Goal: Task Accomplishment & Management: Manage account settings

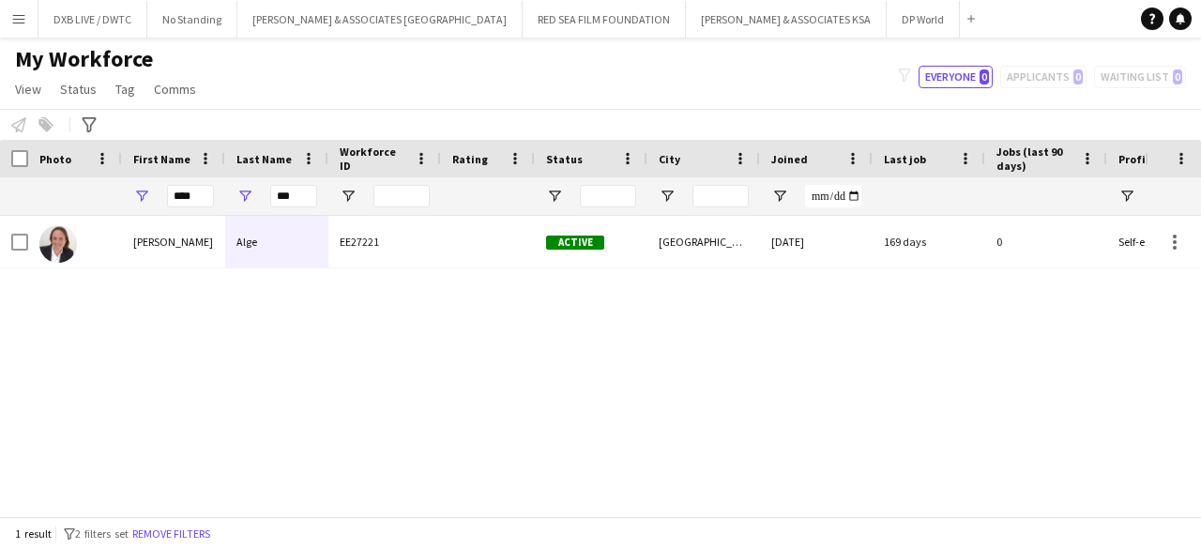
type input "****"
type input "*"
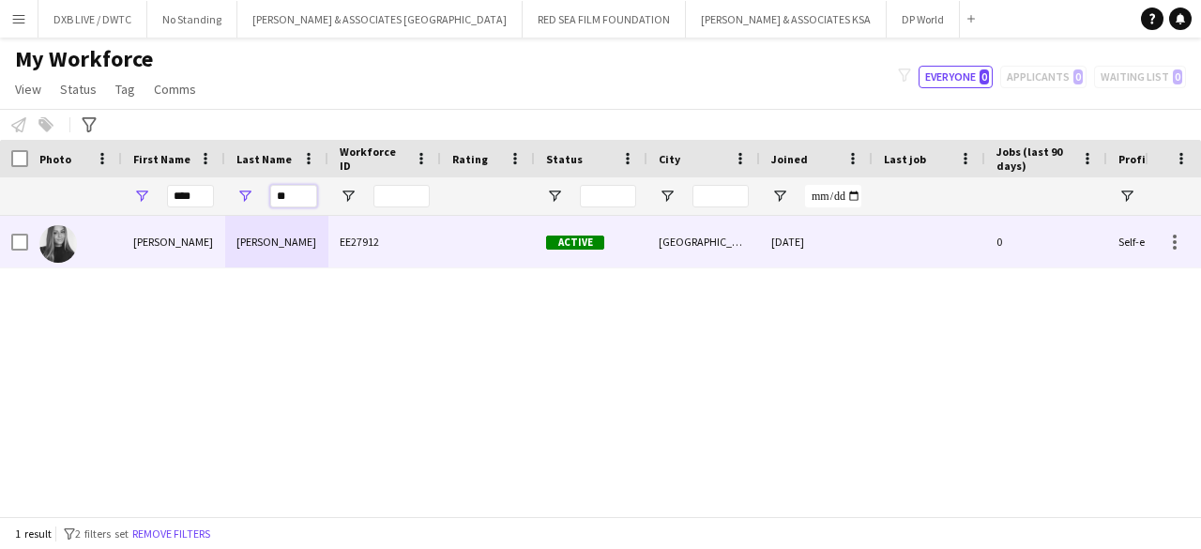
type input "**"
click at [160, 246] on div "[PERSON_NAME]" at bounding box center [173, 242] width 103 height 52
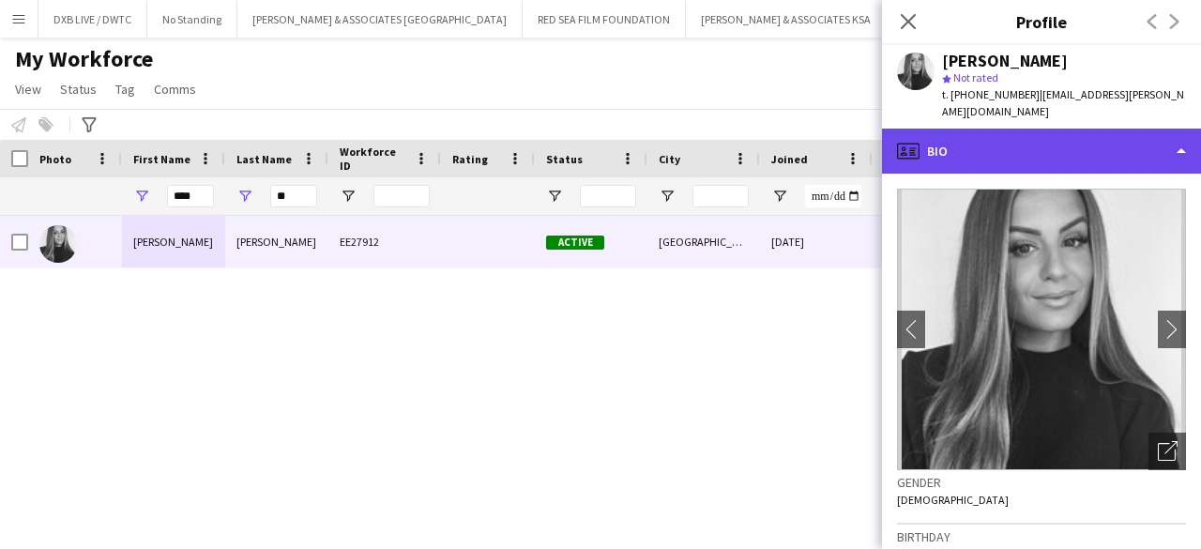
click at [966, 159] on div "profile Bio" at bounding box center [1041, 151] width 319 height 45
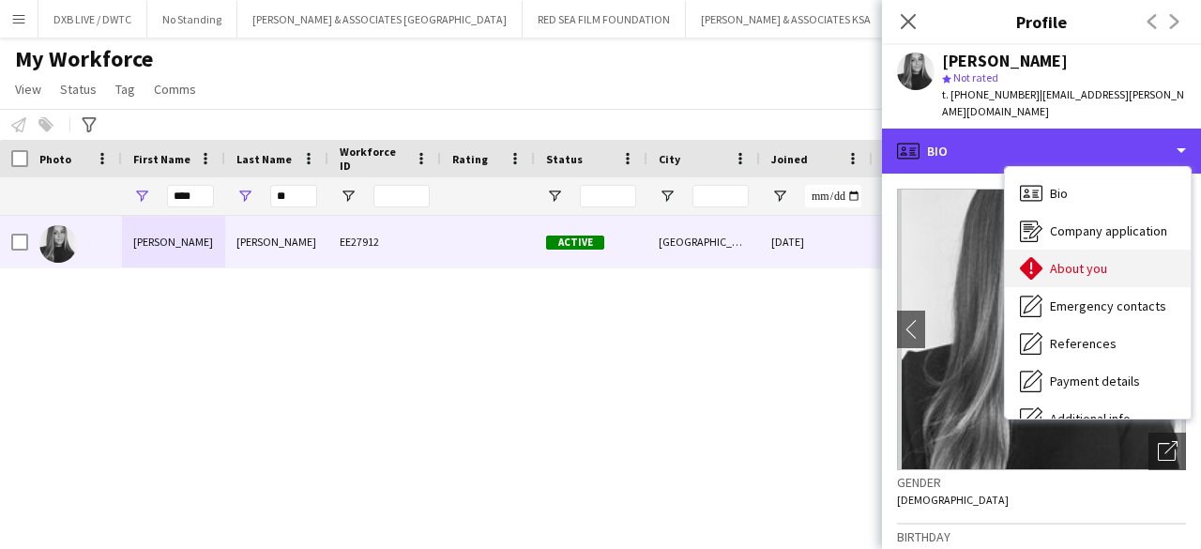
scroll to position [139, 0]
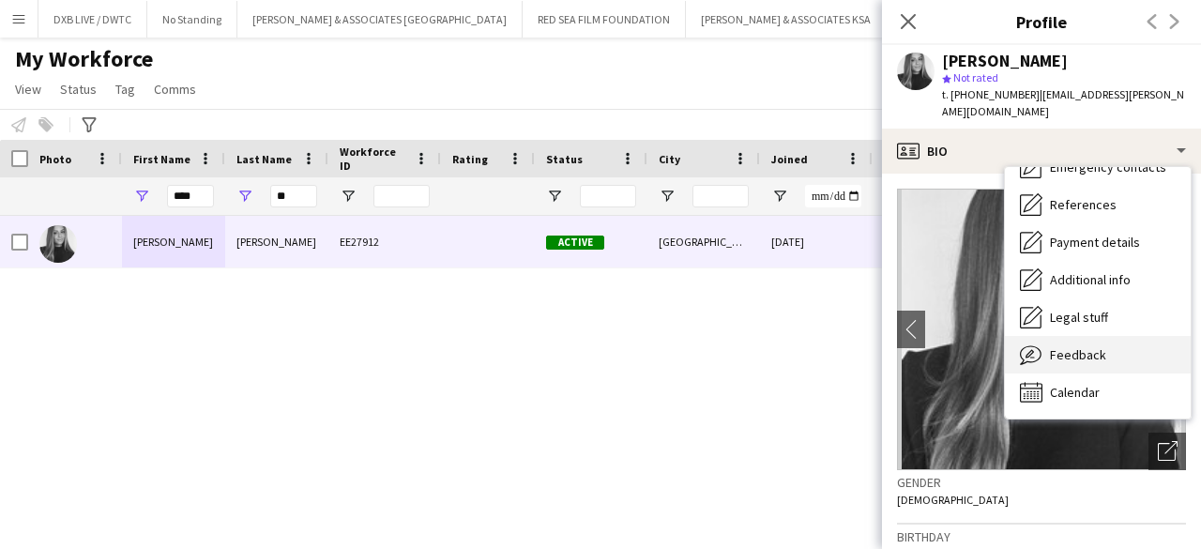
click at [1098, 349] on span "Feedback" at bounding box center [1078, 354] width 56 height 17
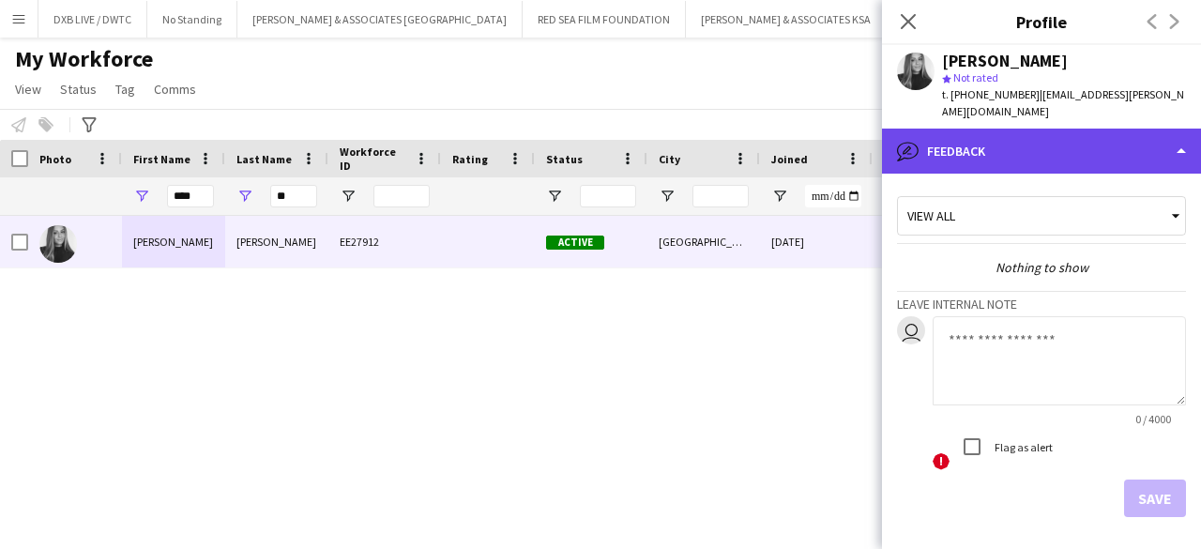
click at [1069, 161] on div "bubble-pencil Feedback" at bounding box center [1041, 151] width 319 height 45
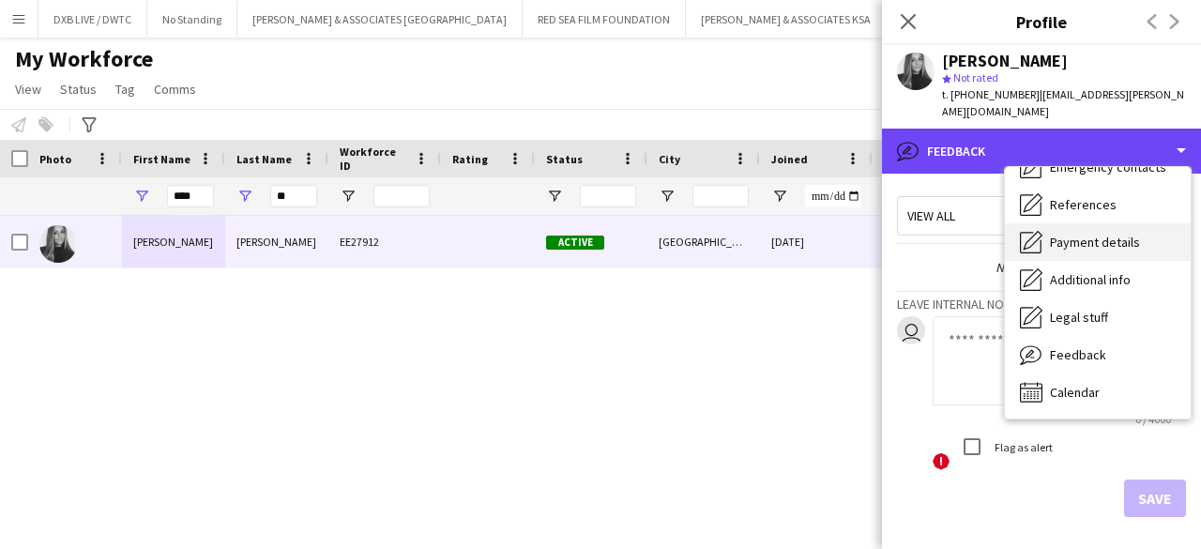
scroll to position [0, 0]
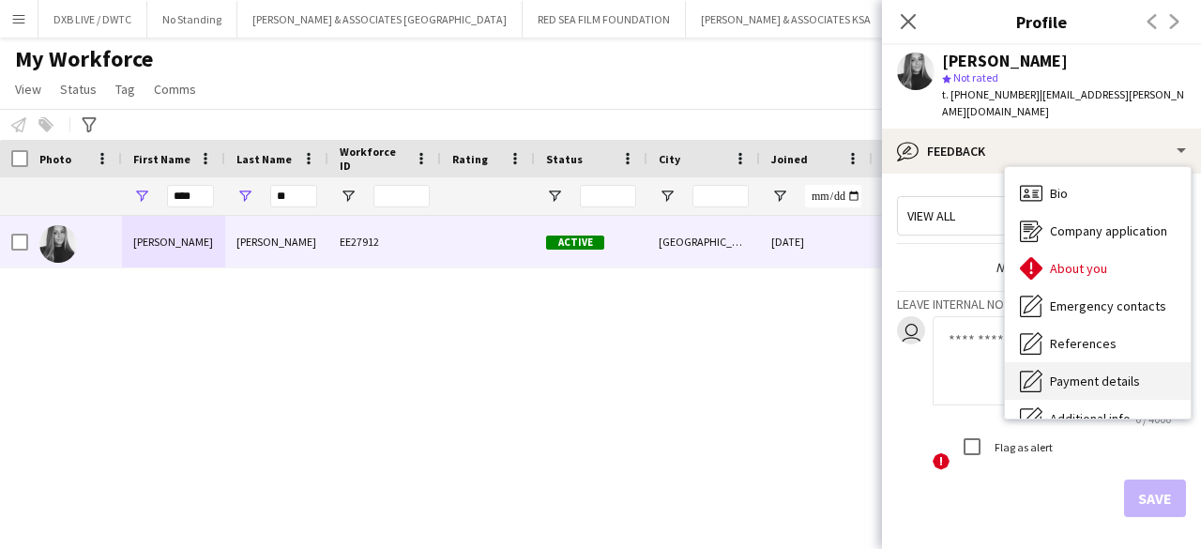
click at [1078, 245] on div "Company application Company application" at bounding box center [1098, 231] width 186 height 38
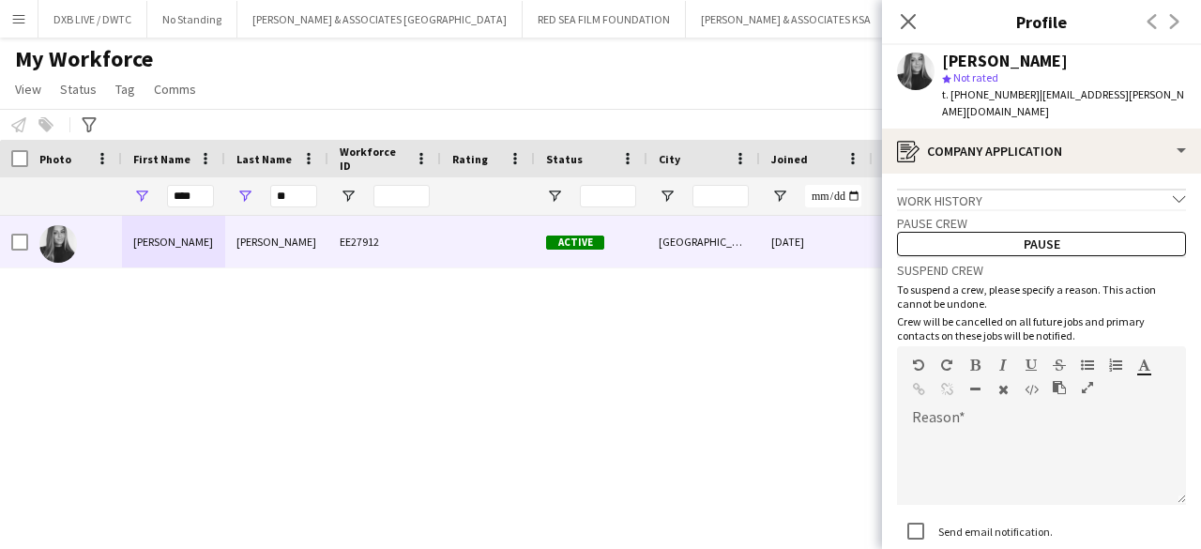
click at [1071, 191] on div "Work history chevron-down" at bounding box center [1041, 199] width 289 height 21
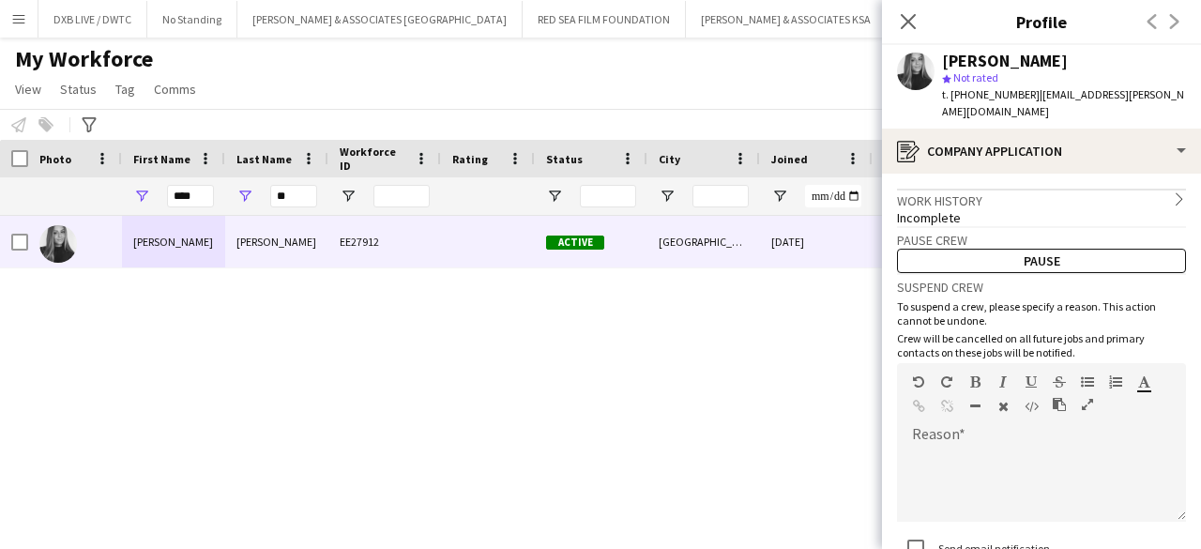
click at [1071, 191] on div "Work history chevron-right" at bounding box center [1041, 199] width 289 height 21
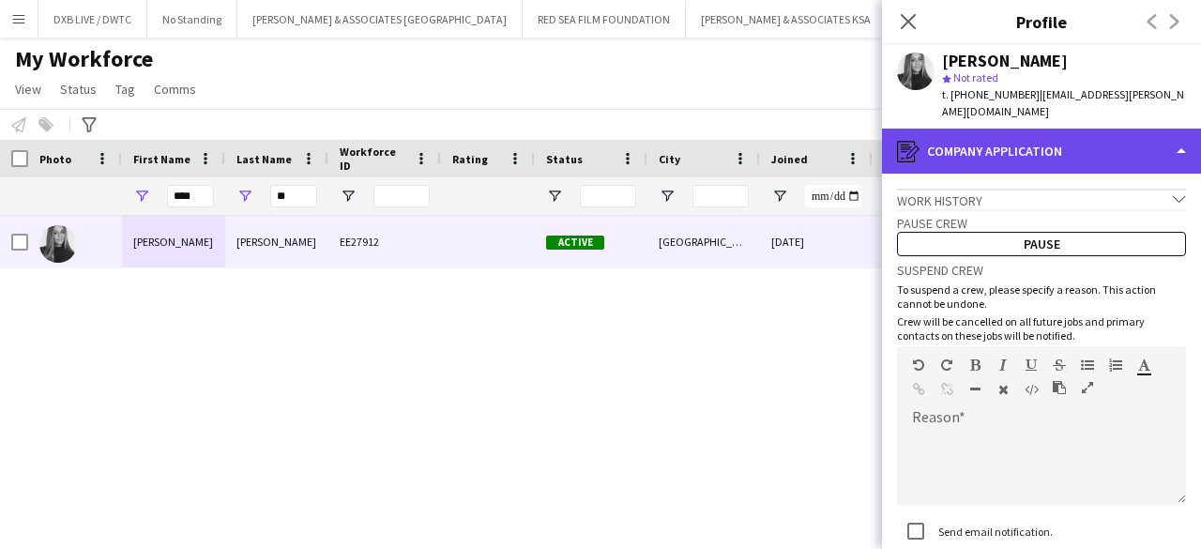
click at [1068, 165] on div "register Company application" at bounding box center [1041, 151] width 319 height 45
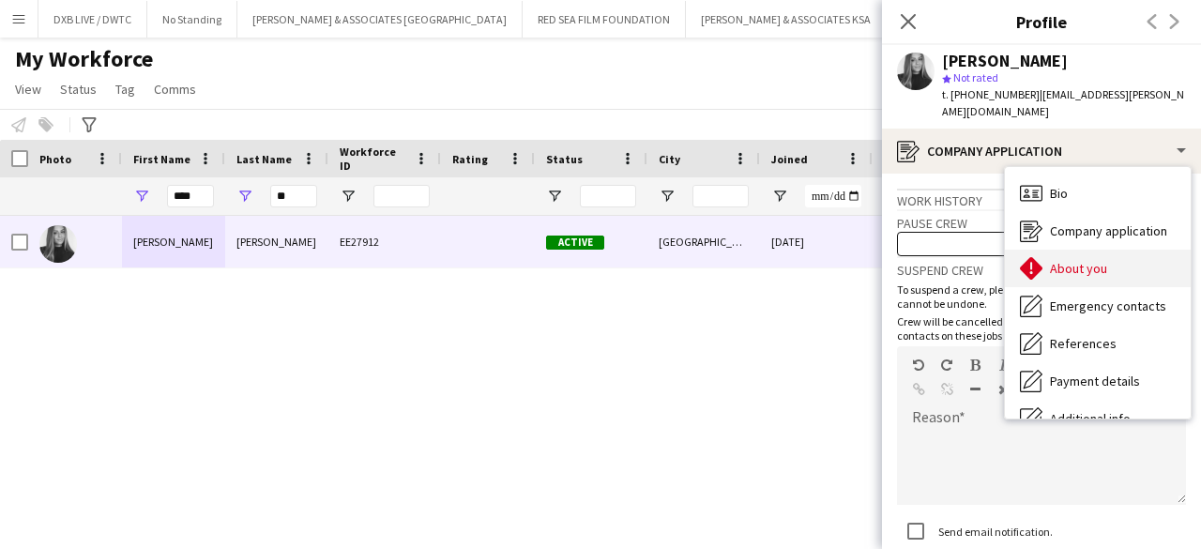
click at [1089, 275] on span "About you" at bounding box center [1078, 268] width 57 height 17
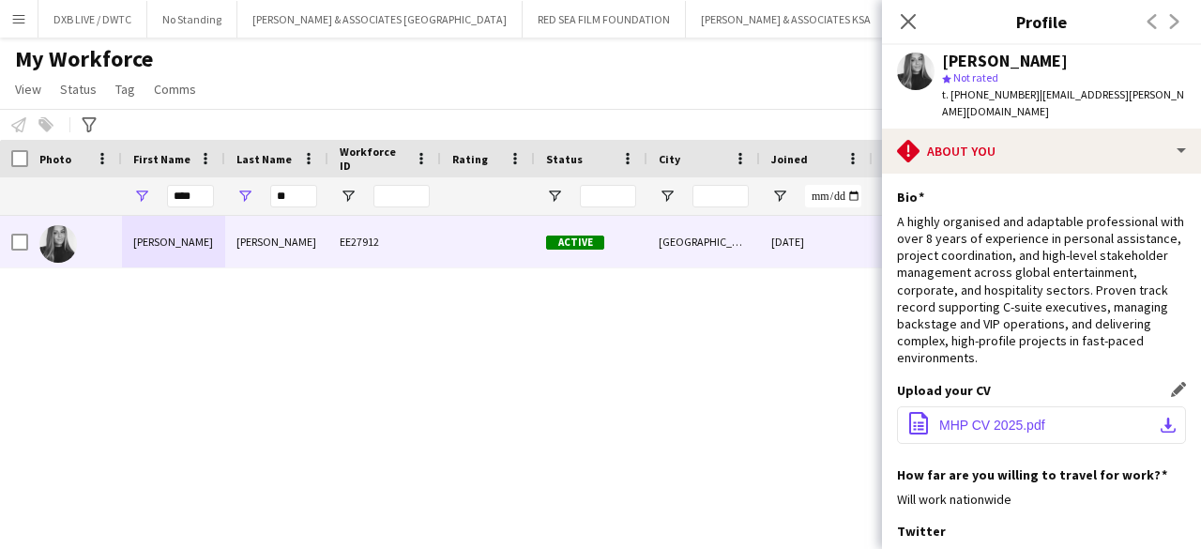
click at [1025, 419] on span "MHP CV 2025.pdf" at bounding box center [993, 425] width 106 height 15
